Goal: Find specific page/section: Find specific page/section

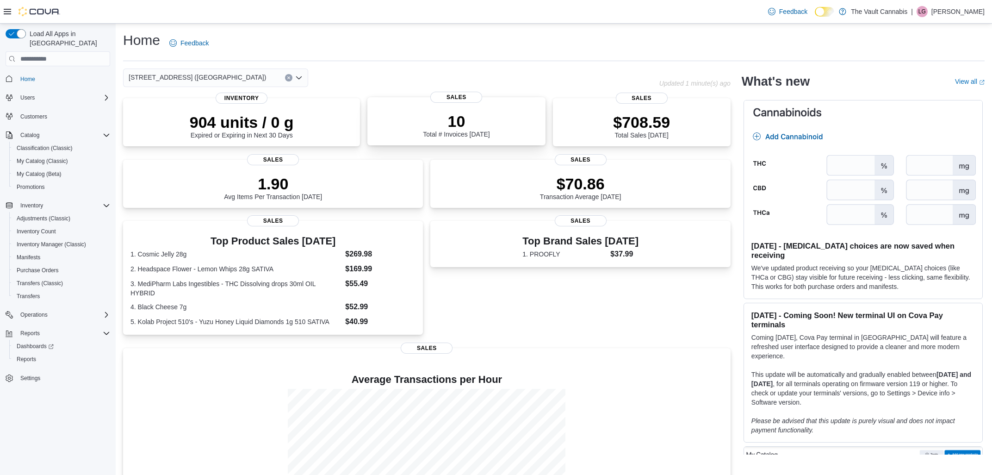
click at [473, 118] on p "10" at bounding box center [456, 121] width 67 height 19
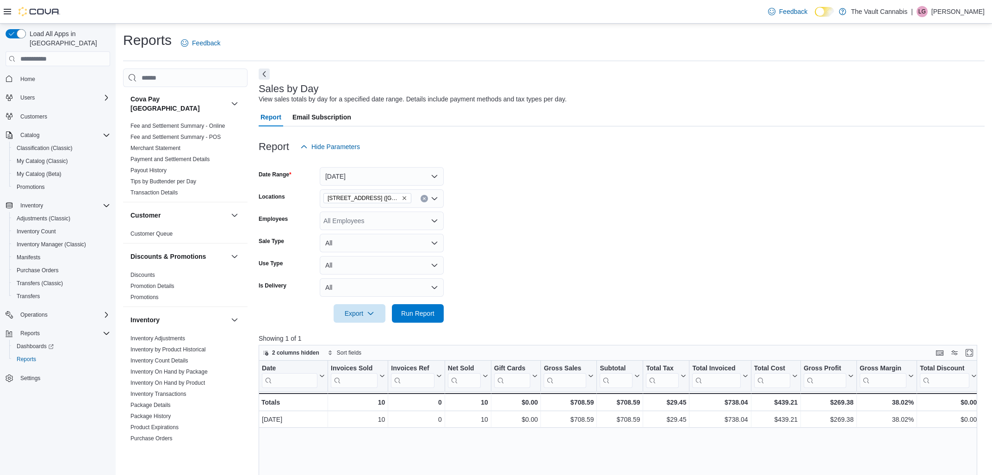
click at [34, 75] on button "Home" at bounding box center [58, 78] width 112 height 13
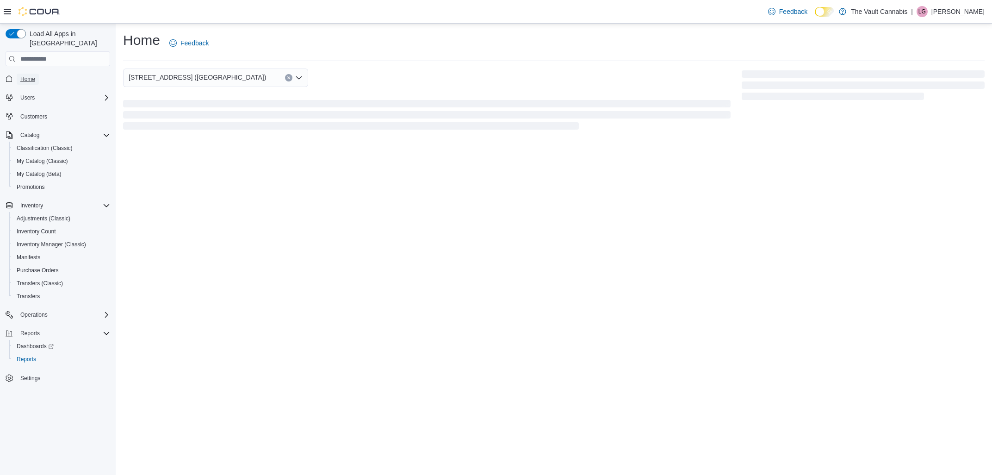
click at [27, 74] on span "Home" at bounding box center [27, 79] width 15 height 11
